Goal: Find specific page/section: Find specific page/section

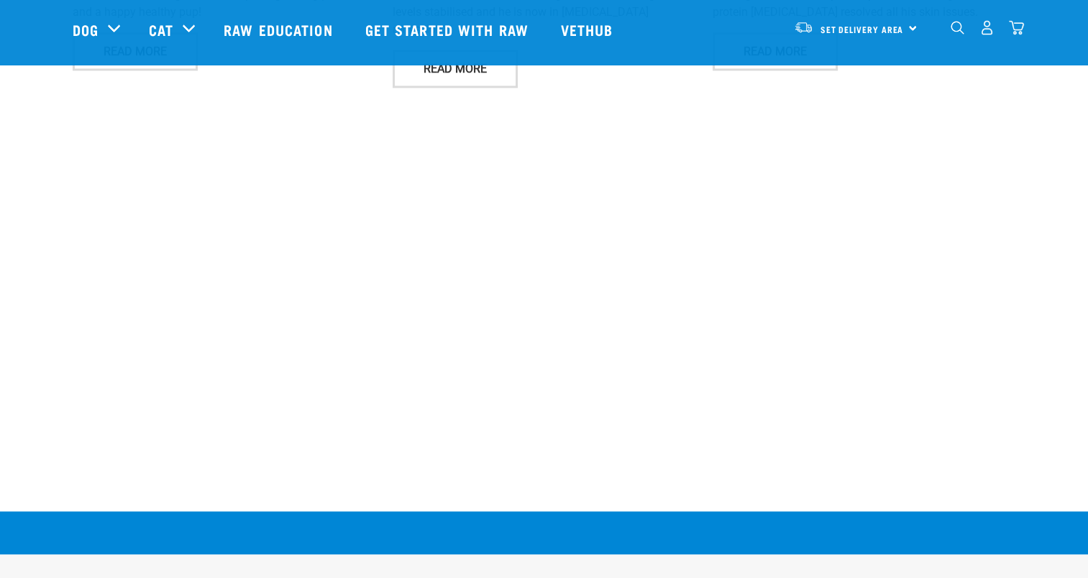
scroll to position [2638, 0]
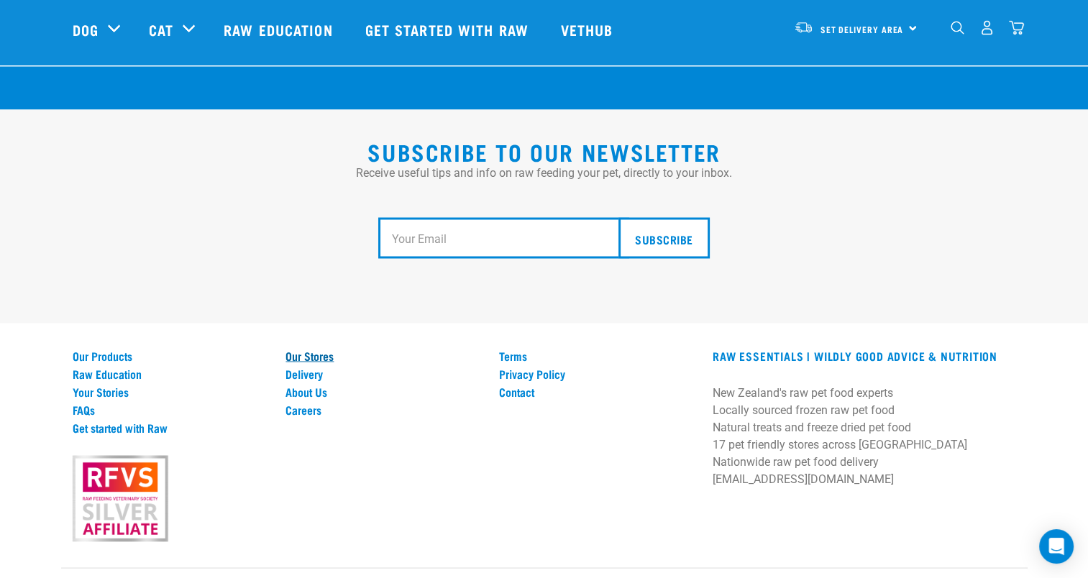
click at [329, 349] on link "Our Stores" at bounding box center [384, 355] width 196 height 13
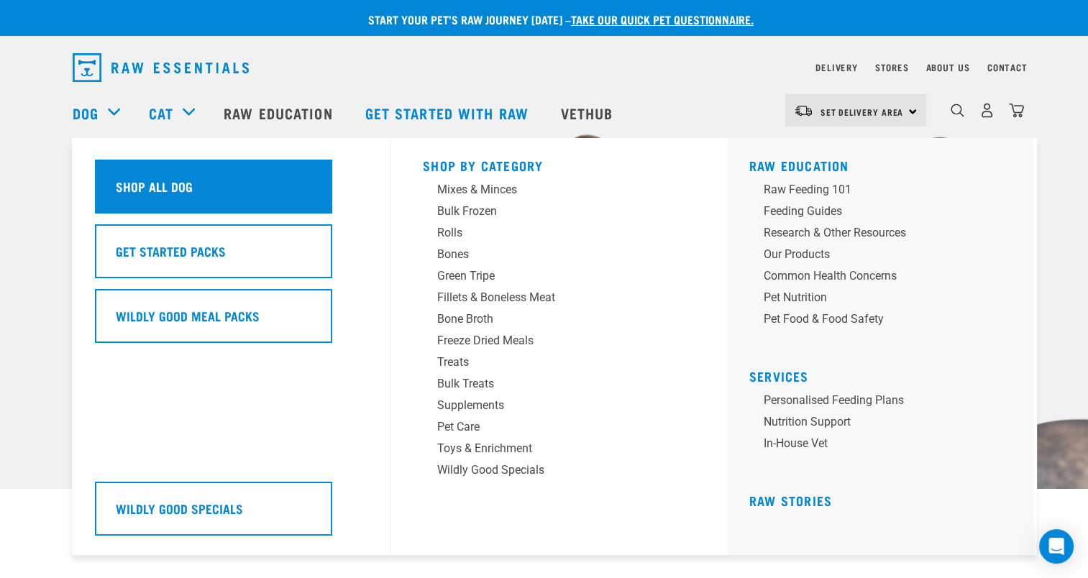
click at [120, 175] on div "Shop All Dog" at bounding box center [213, 187] width 237 height 54
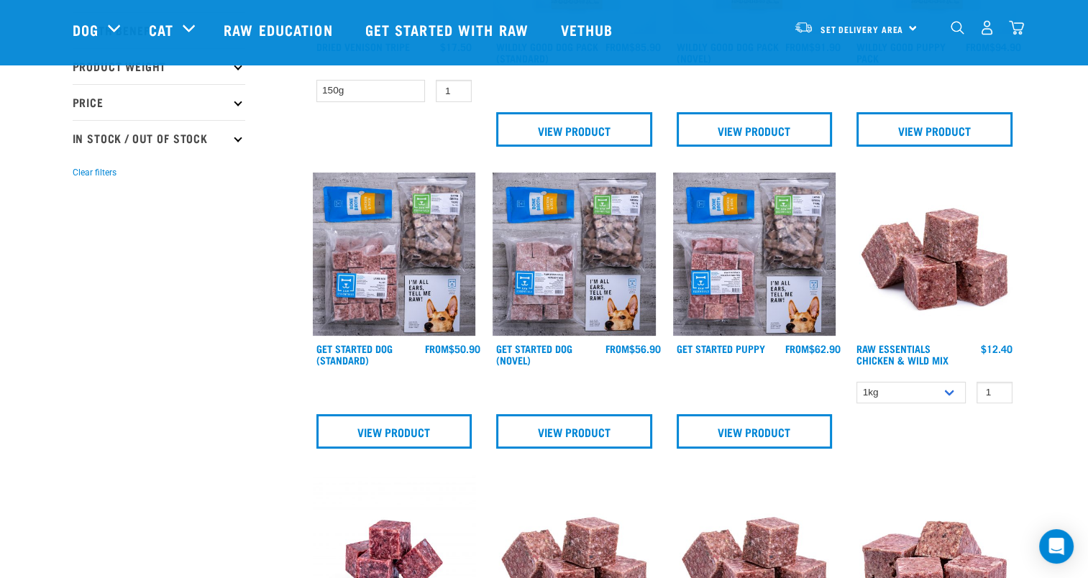
scroll to position [355, 0]
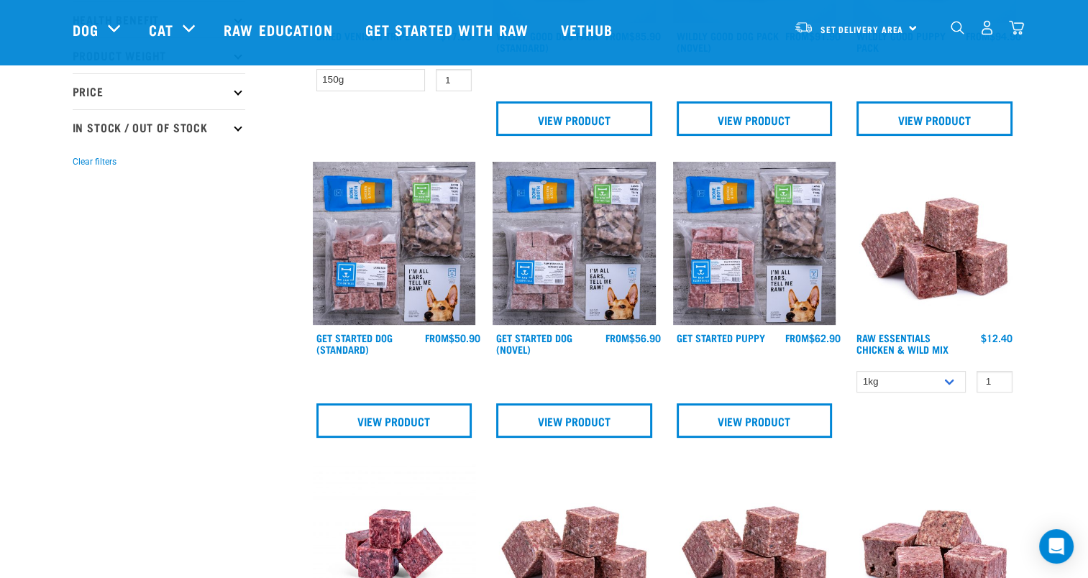
click at [749, 224] on img at bounding box center [754, 243] width 163 height 163
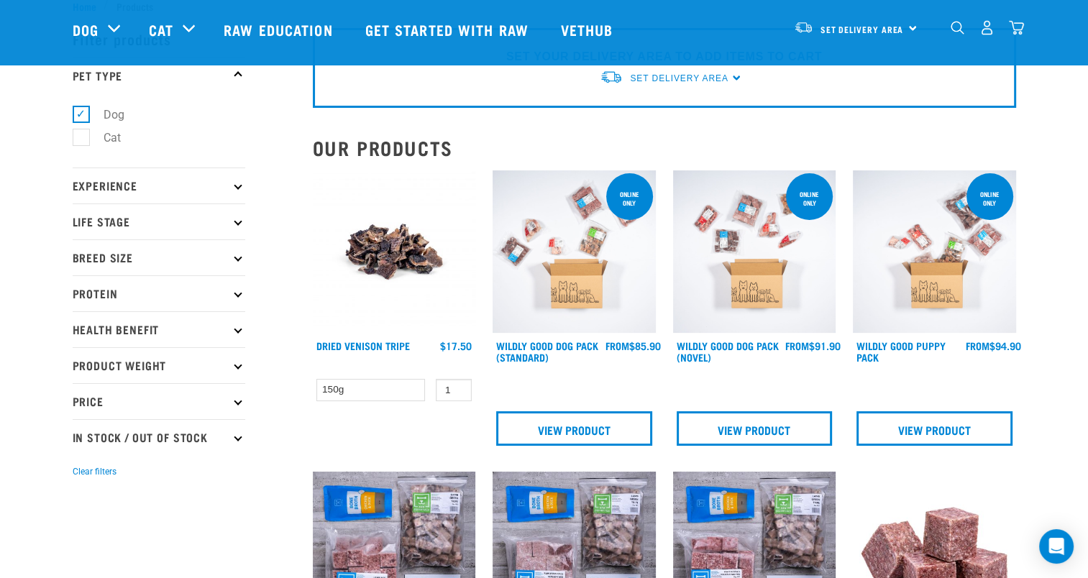
scroll to position [40, 0]
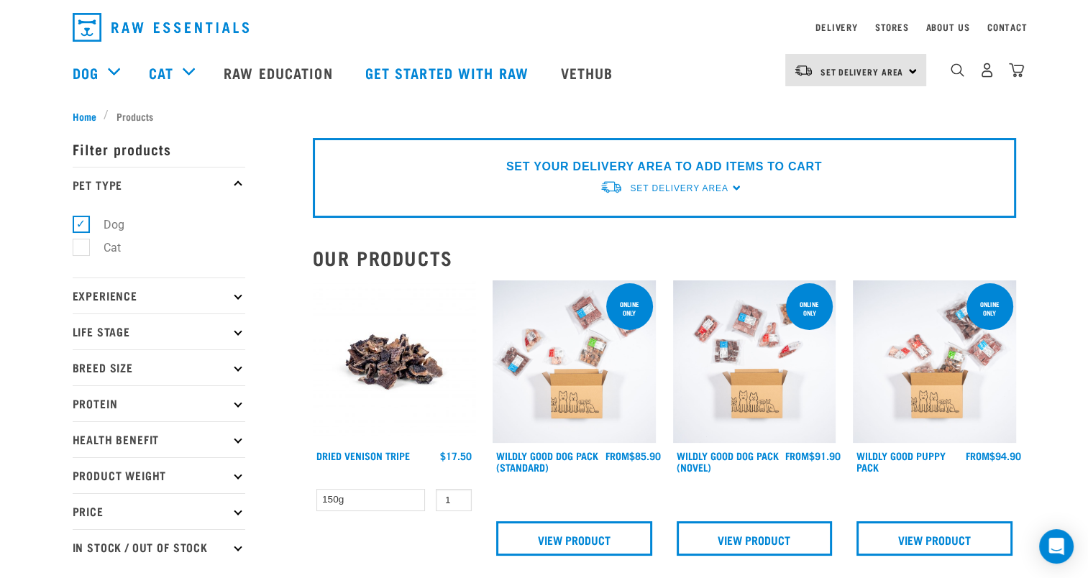
click at [237, 330] on icon at bounding box center [238, 331] width 8 height 8
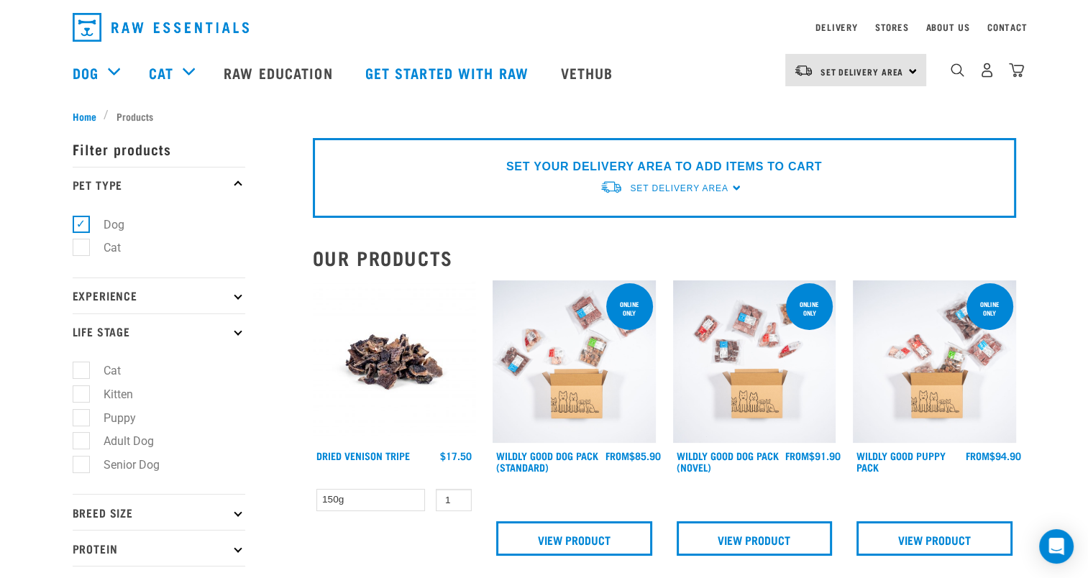
click at [81, 416] on label "Puppy" at bounding box center [111, 418] width 61 height 18
click at [80, 416] on input "Puppy" at bounding box center [77, 415] width 9 height 9
checkbox input "true"
click at [81, 446] on label "Adult Dog" at bounding box center [120, 441] width 79 height 18
click at [77, 444] on input "Adult Dog" at bounding box center [77, 438] width 9 height 9
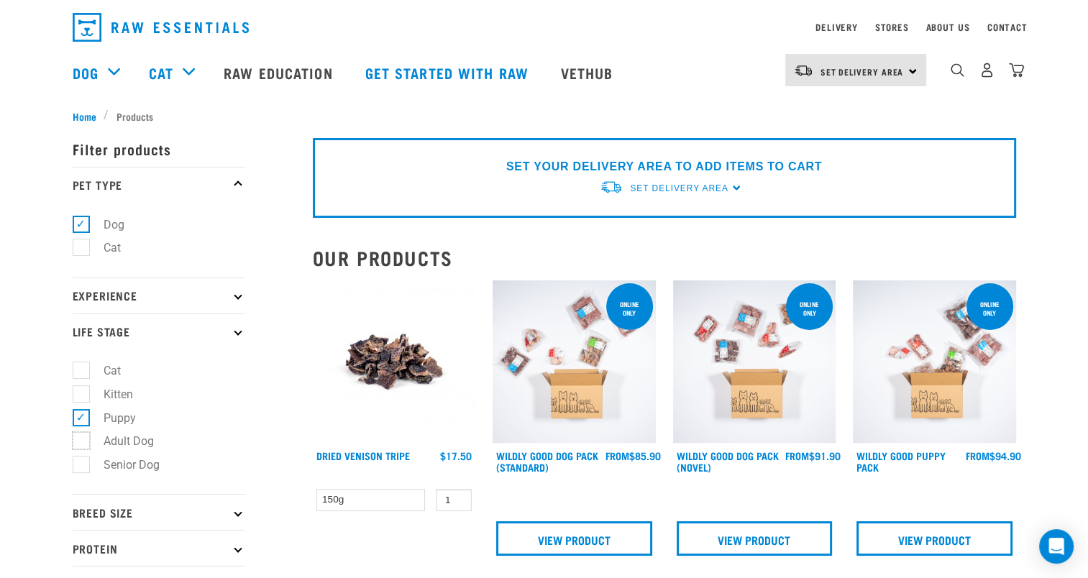
checkbox input "true"
click at [81, 469] on label "Senior Dog" at bounding box center [123, 465] width 85 height 18
click at [78, 468] on input "Senior Dog" at bounding box center [77, 462] width 9 height 9
checkbox input "true"
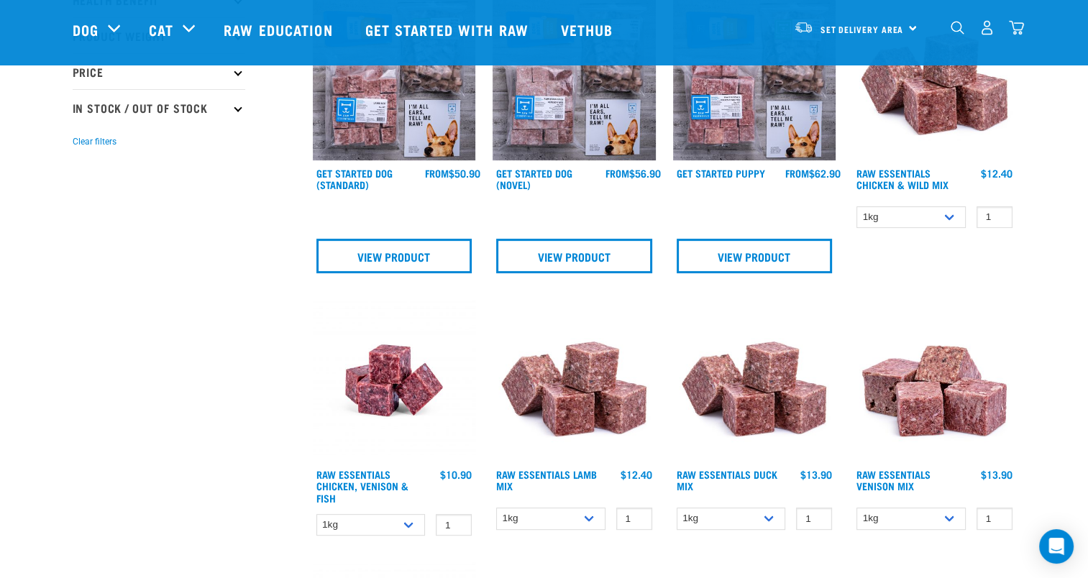
scroll to position [534, 0]
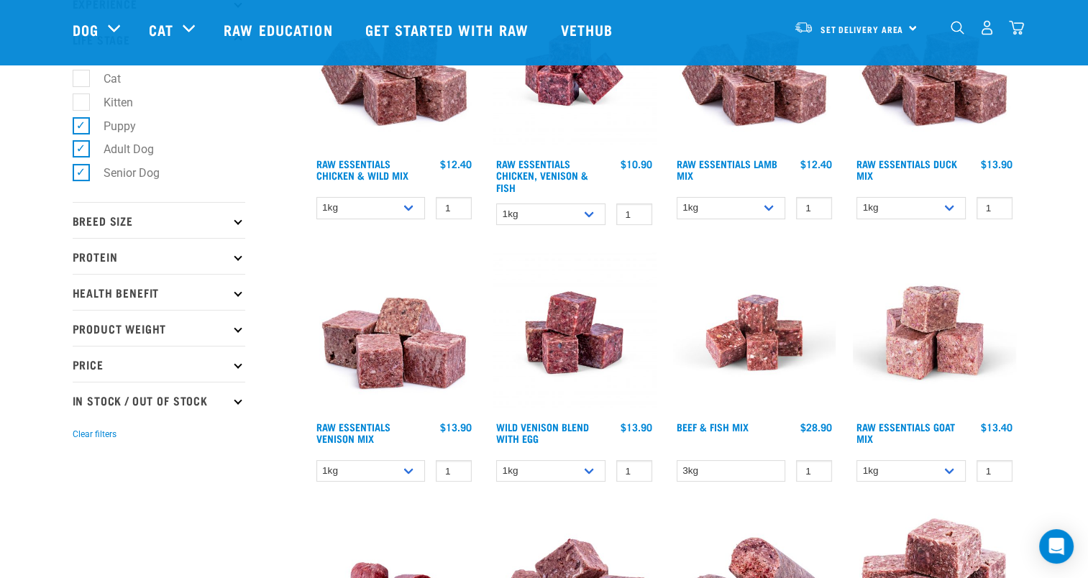
scroll to position [230, 0]
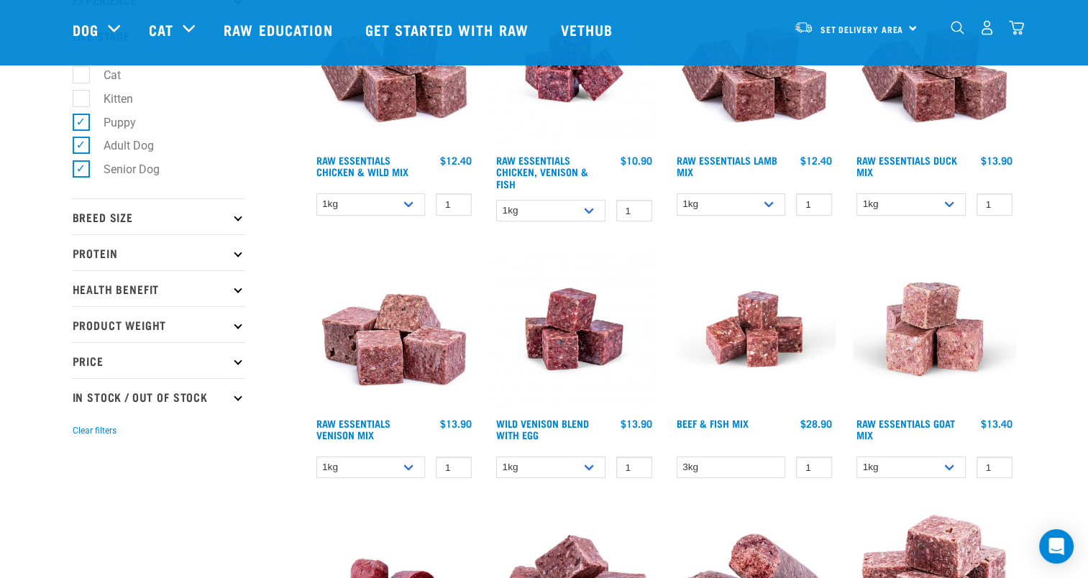
click at [234, 217] on icon at bounding box center [238, 217] width 8 height 8
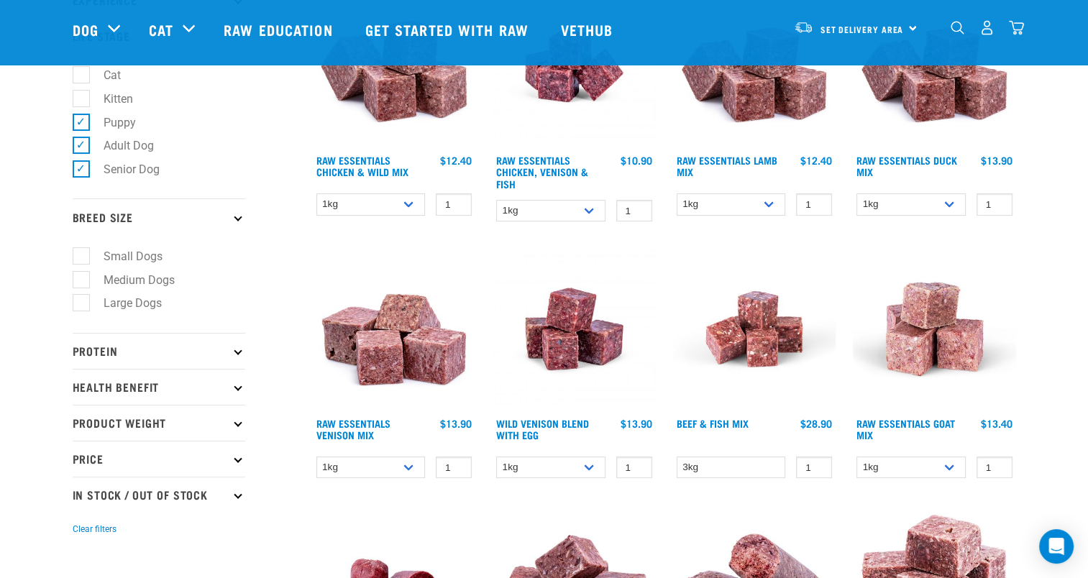
click at [86, 252] on label "Small Dogs" at bounding box center [125, 256] width 88 height 18
click at [82, 252] on input "Small Dogs" at bounding box center [77, 253] width 9 height 9
checkbox input "true"
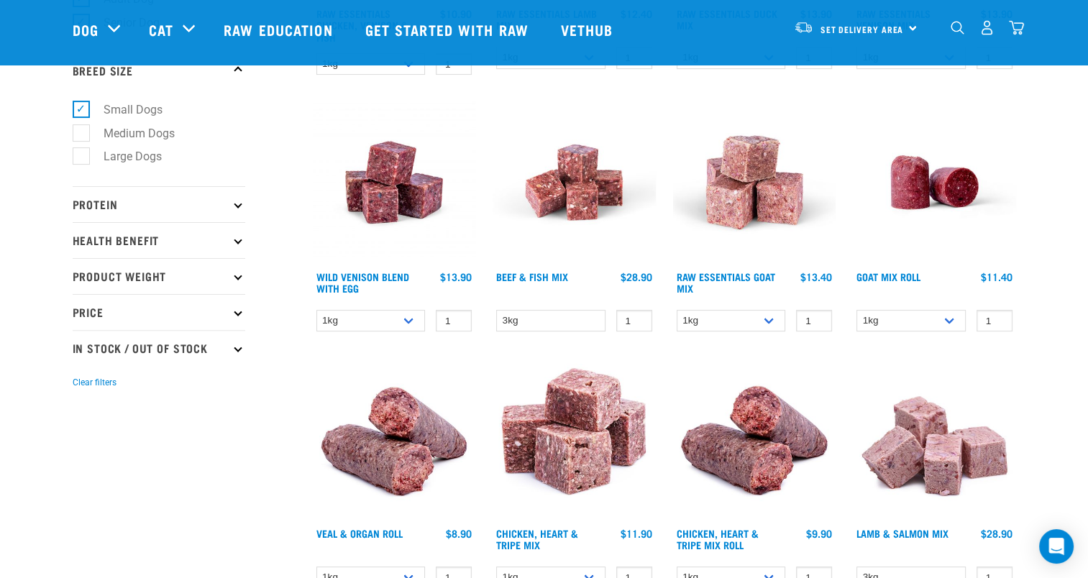
scroll to position [359, 0]
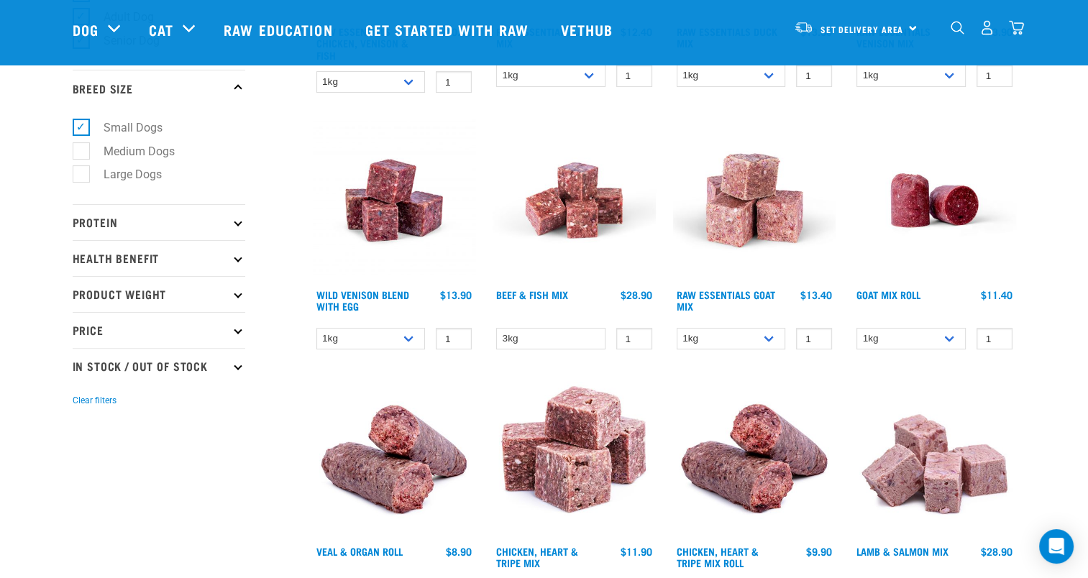
click at [241, 259] on icon at bounding box center [238, 258] width 8 height 8
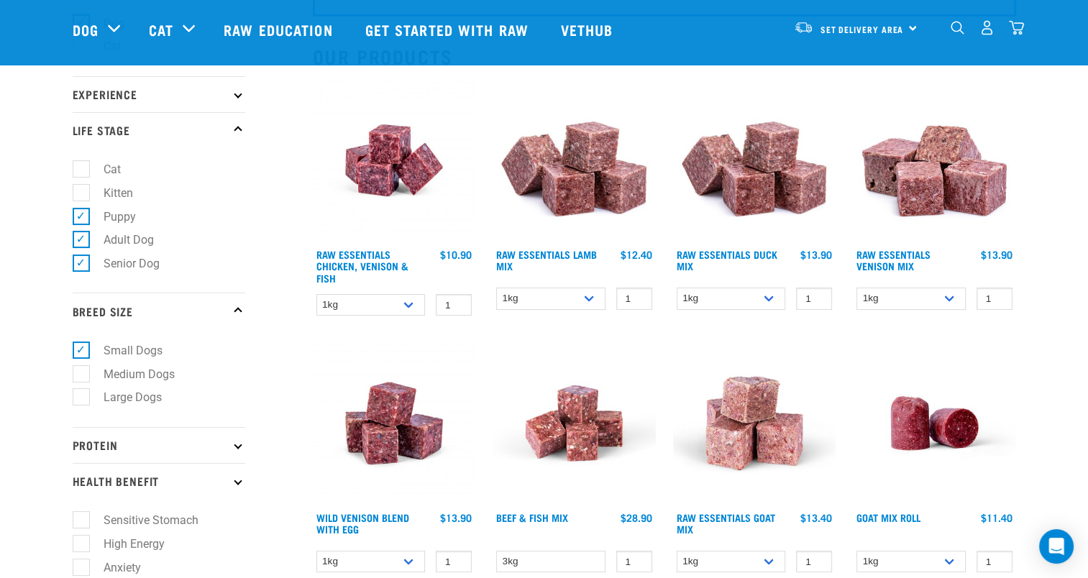
scroll to position [155, 0]
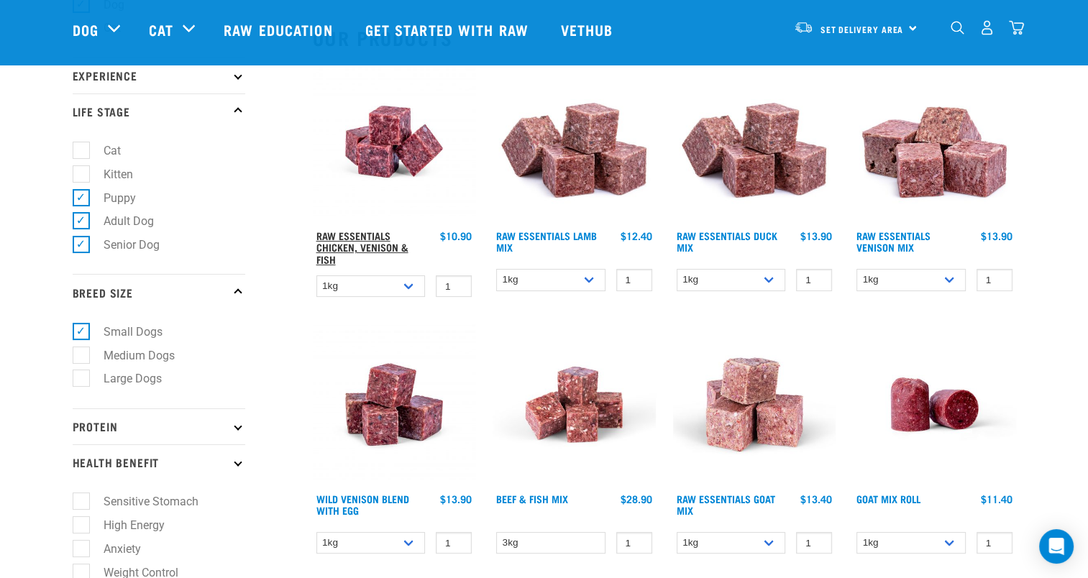
click at [379, 233] on link "Raw Essentials Chicken, Venison & Fish" at bounding box center [363, 247] width 92 height 28
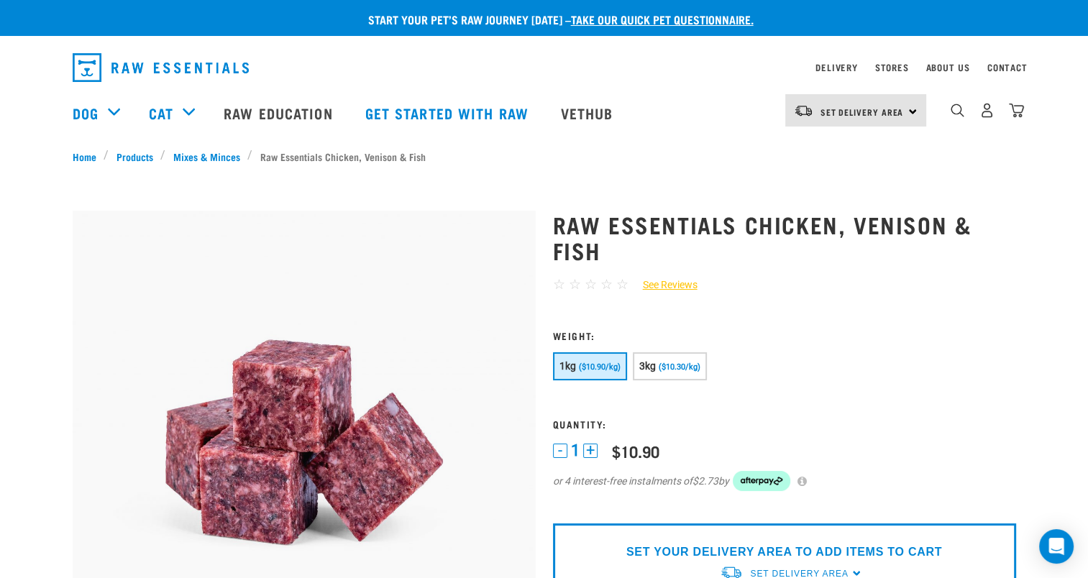
click at [907, 106] on div "Set Delivery Area [GEOGRAPHIC_DATA]" at bounding box center [856, 110] width 141 height 32
click at [846, 146] on link "[GEOGRAPHIC_DATA]" at bounding box center [855, 151] width 138 height 32
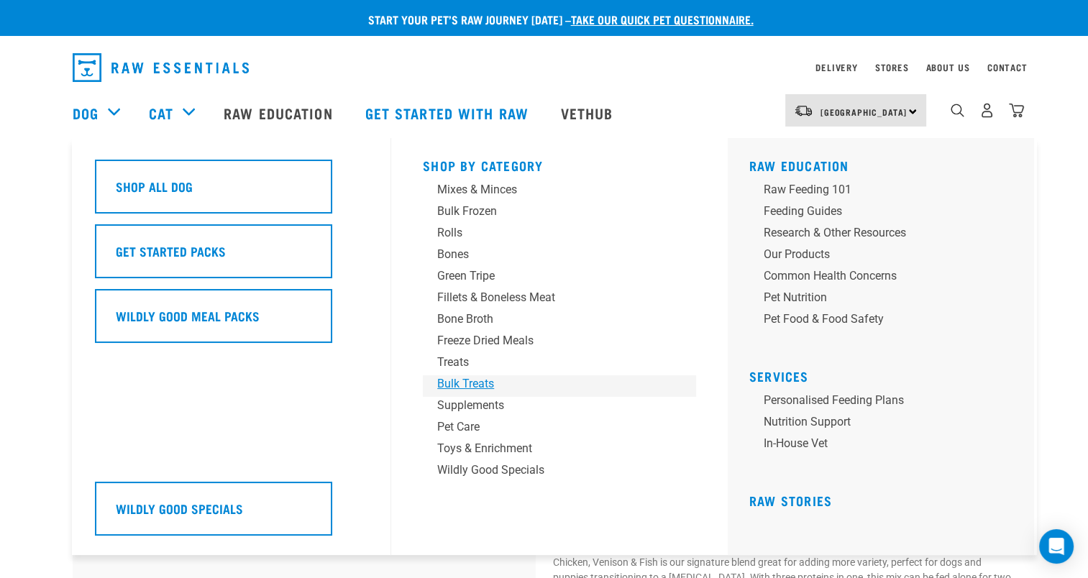
click at [488, 383] on div "Bulk Treats" at bounding box center [549, 383] width 224 height 17
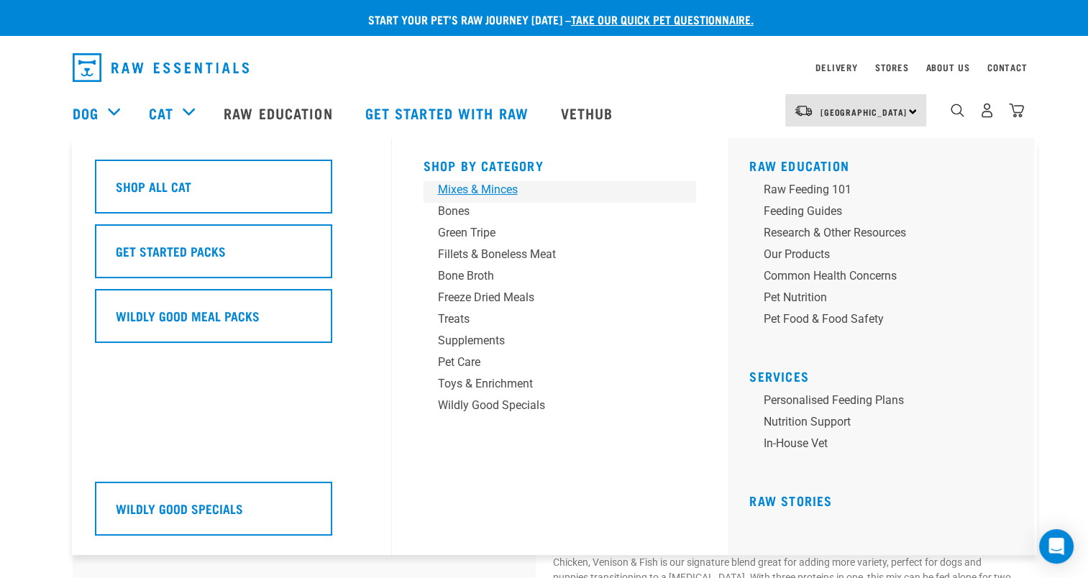
click at [466, 187] on div "Mixes & Minces" at bounding box center [550, 189] width 224 height 17
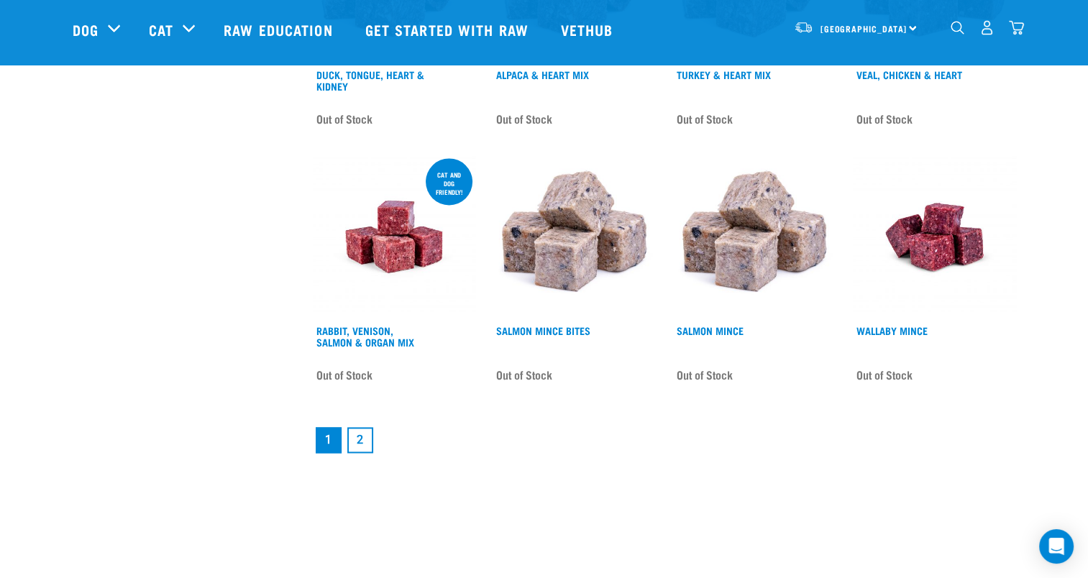
scroll to position [2024, 0]
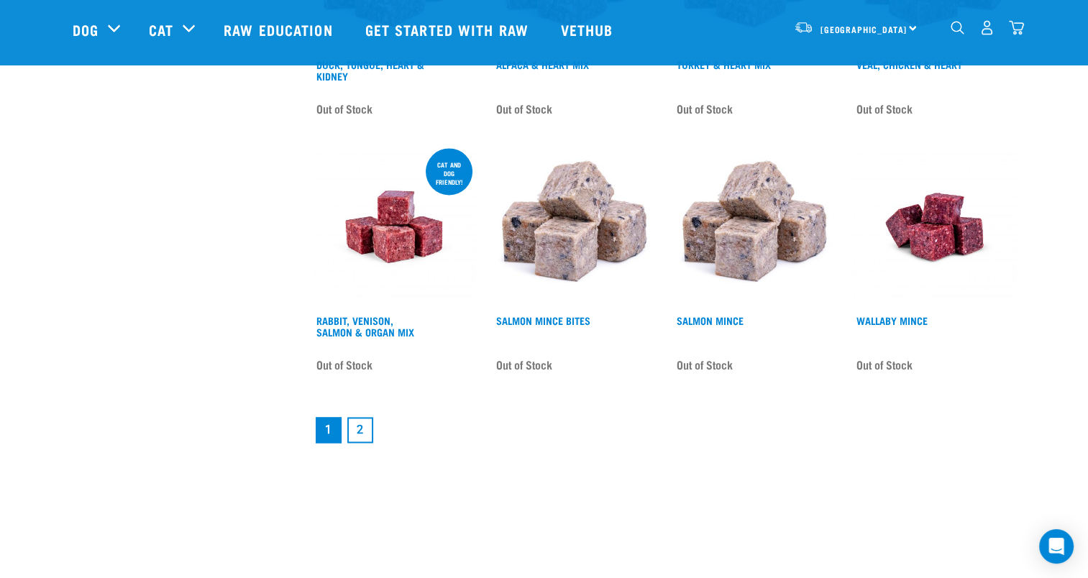
click at [359, 426] on link "2" at bounding box center [360, 430] width 26 height 26
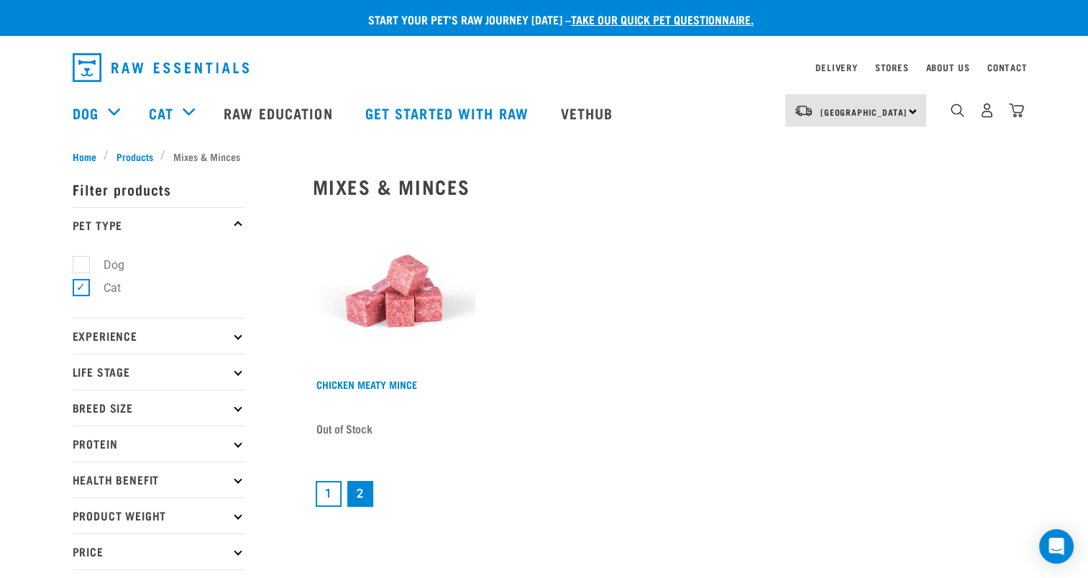
click at [320, 491] on link "1" at bounding box center [329, 494] width 26 height 26
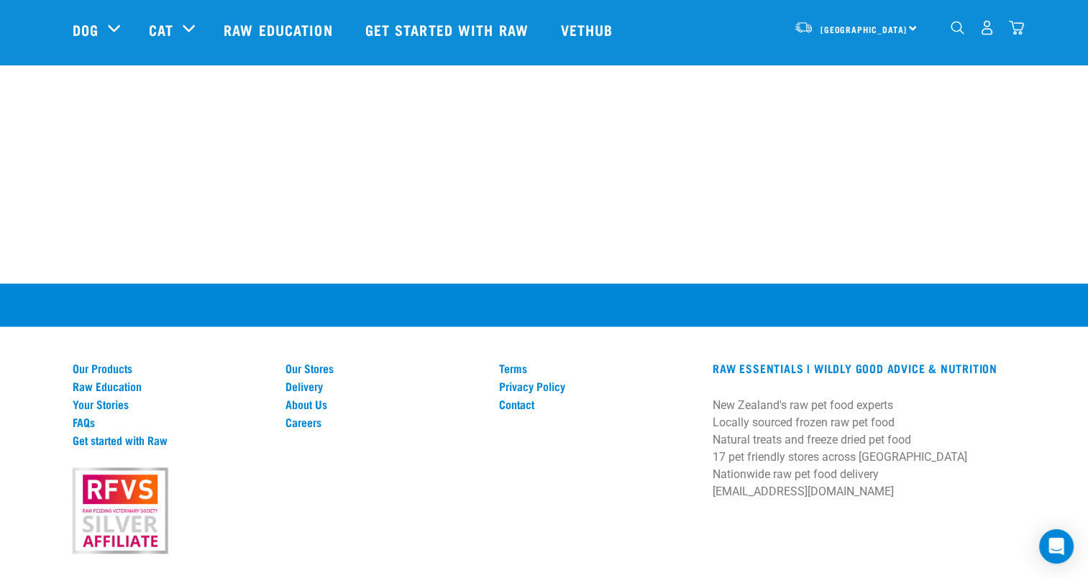
scroll to position [2660, 0]
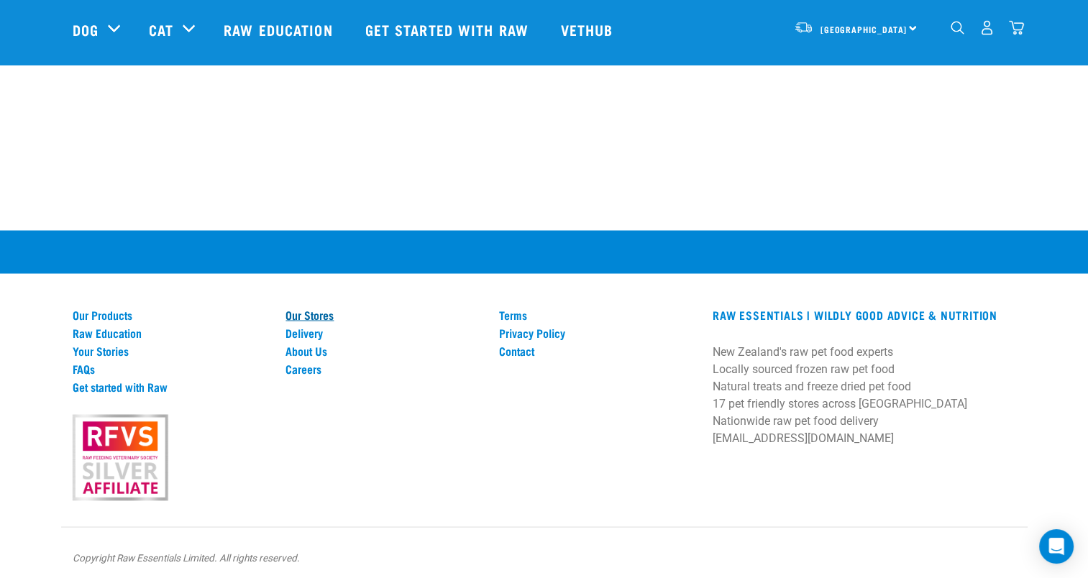
click at [332, 311] on link "Our Stores" at bounding box center [384, 314] width 196 height 13
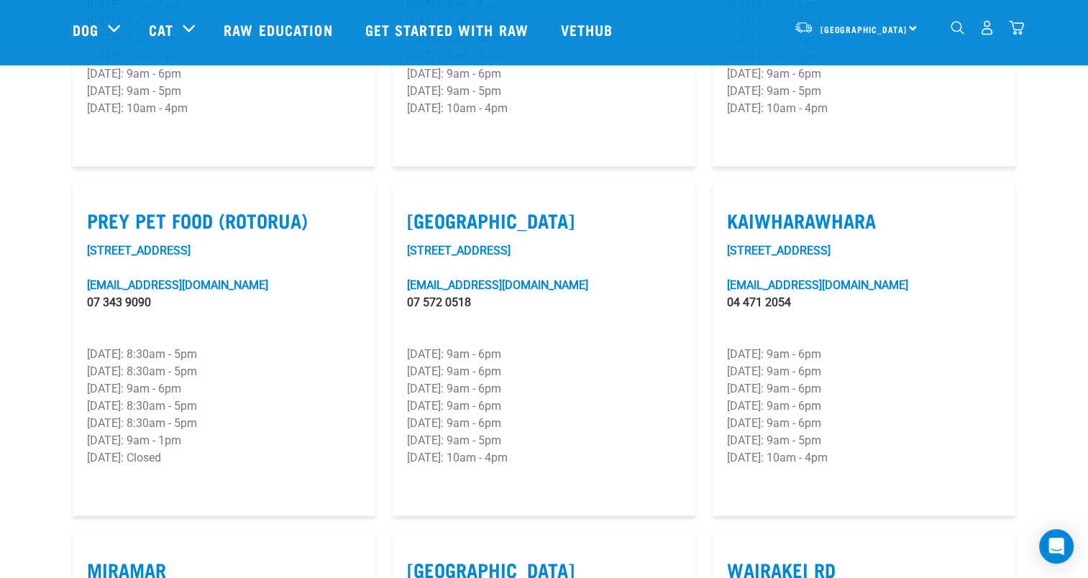
scroll to position [1722, 0]
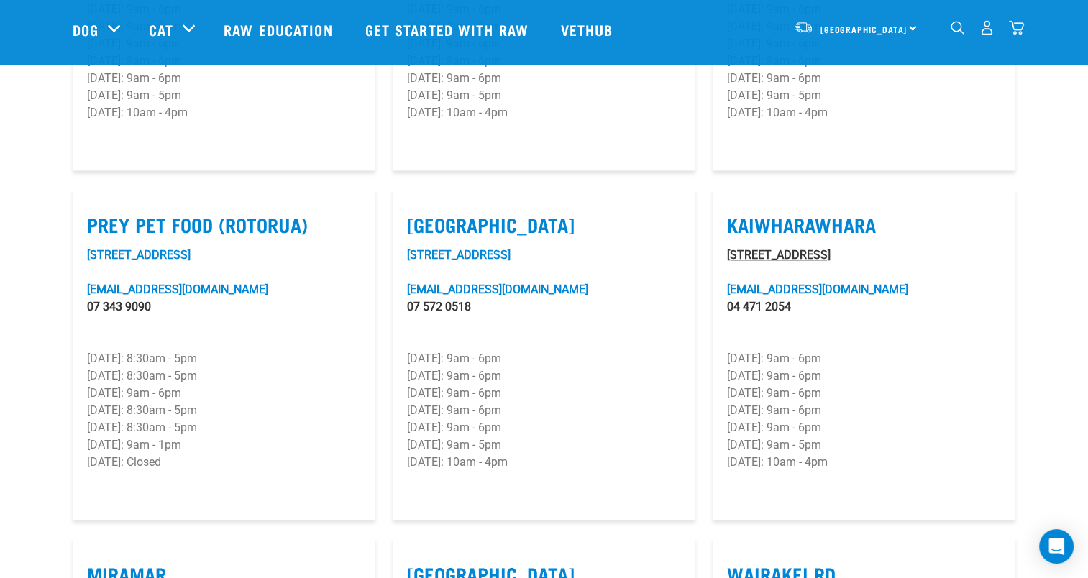
click at [831, 248] on link "[STREET_ADDRESS]" at bounding box center [779, 255] width 104 height 14
